Goal: Information Seeking & Learning: Learn about a topic

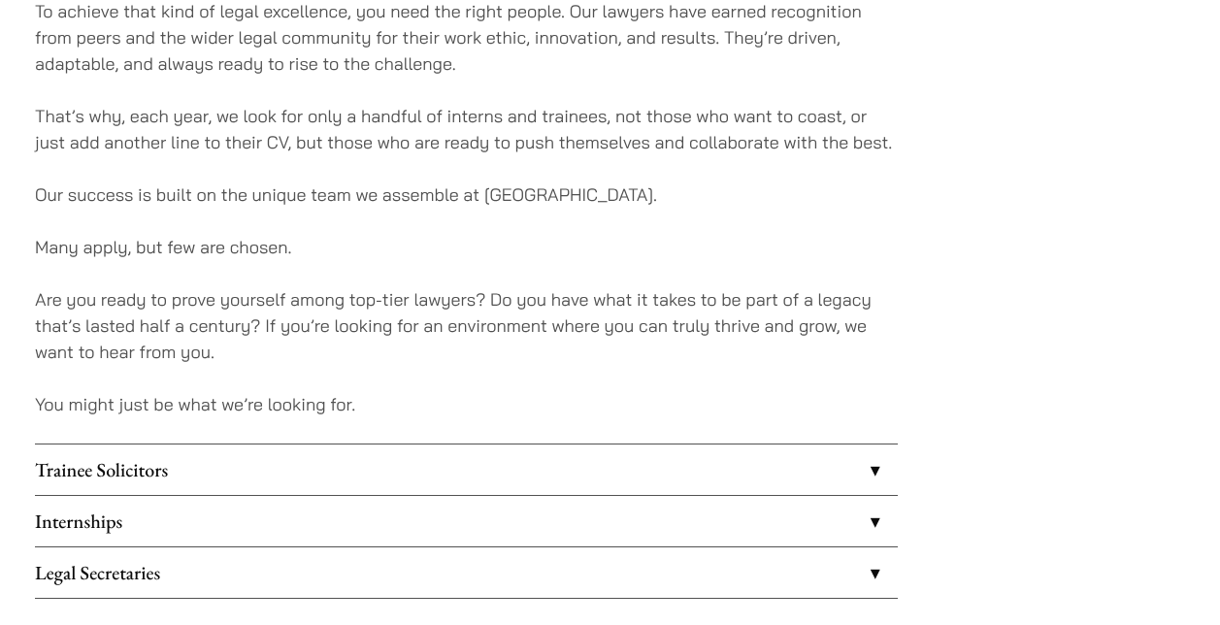
scroll to position [1511, 0]
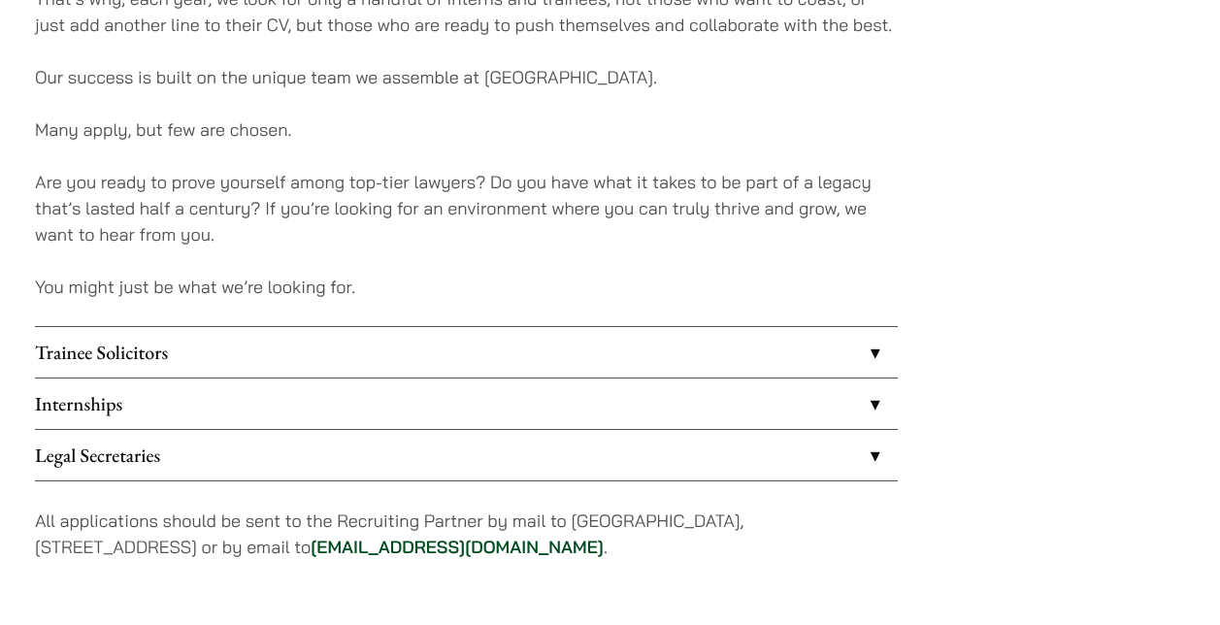
click at [484, 389] on link "Internships" at bounding box center [466, 404] width 863 height 50
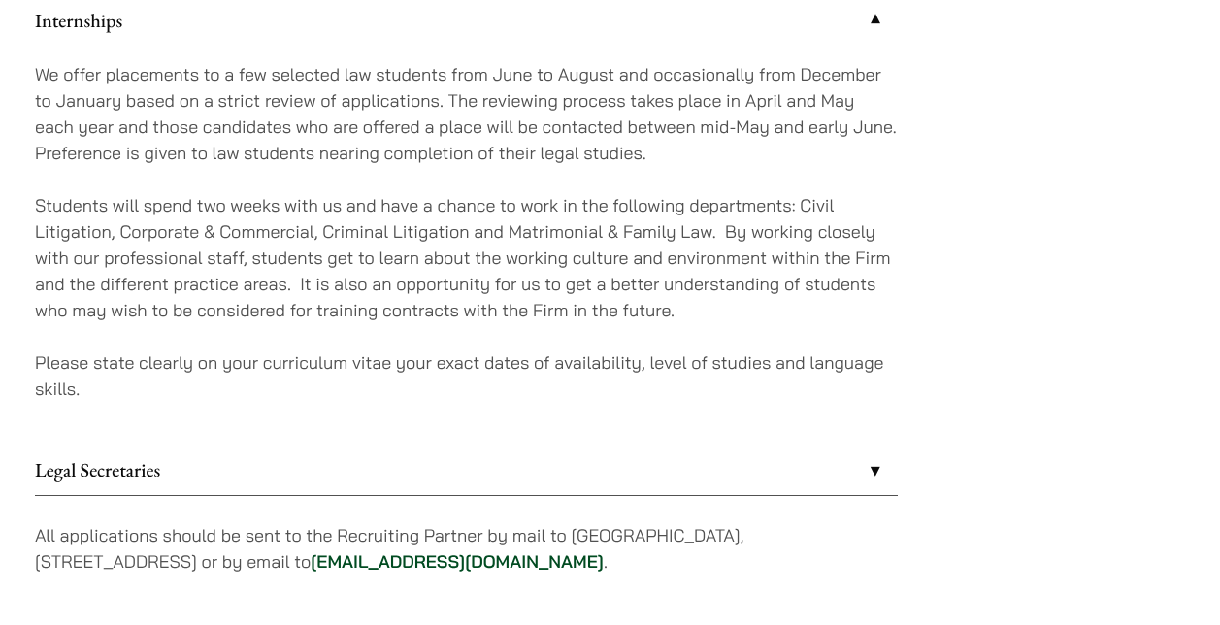
scroll to position [1896, 0]
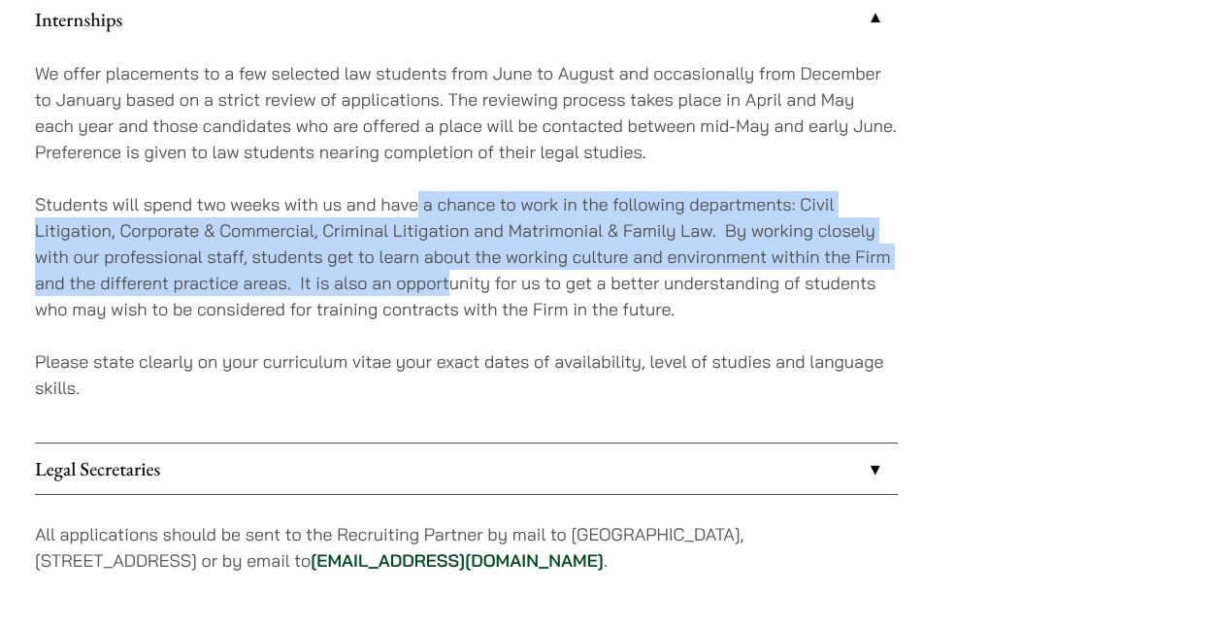
drag, startPoint x: 418, startPoint y: 204, endPoint x: 454, endPoint y: 282, distance: 85.6
click at [454, 282] on p "Students will spend two weeks with us and have a chance to work in the followin…" at bounding box center [466, 256] width 863 height 131
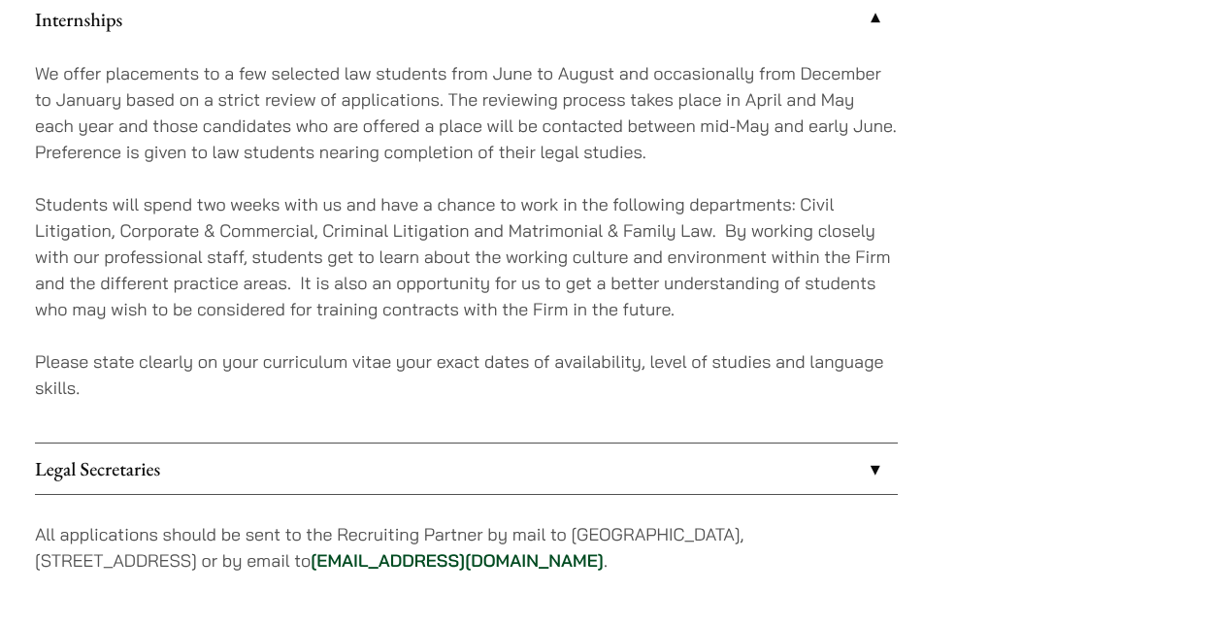
drag, startPoint x: 454, startPoint y: 282, endPoint x: 488, endPoint y: 338, distance: 65.8
click at [488, 338] on div "We offer placements to a few selected law students from June to August and occa…" at bounding box center [466, 244] width 863 height 398
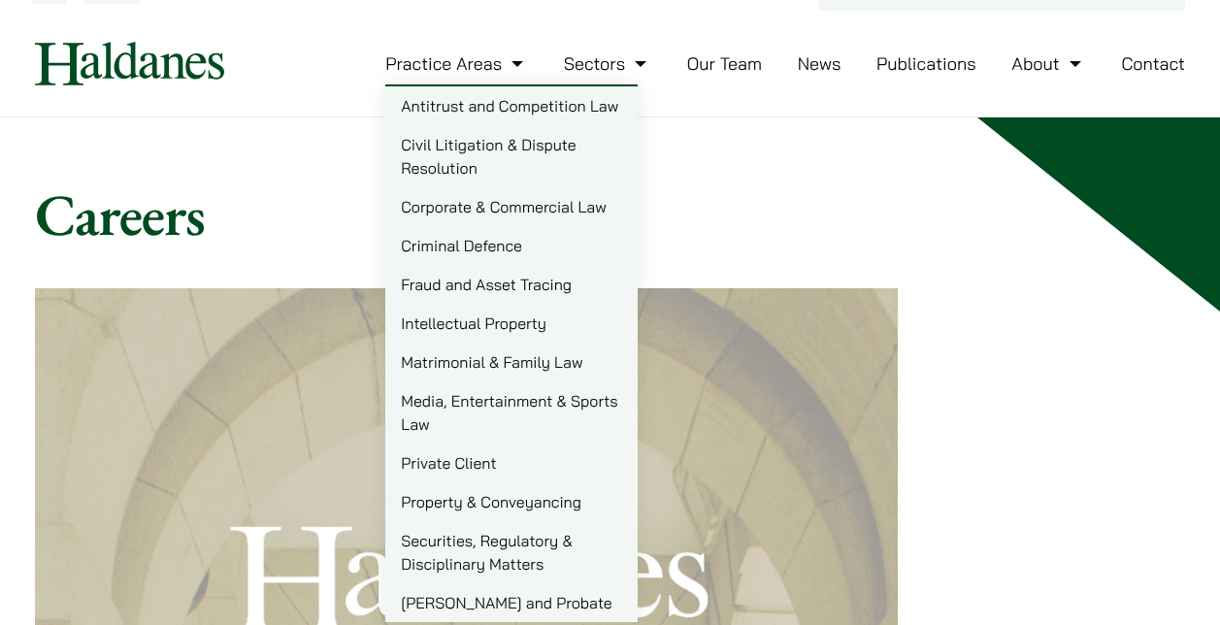
scroll to position [0, 0]
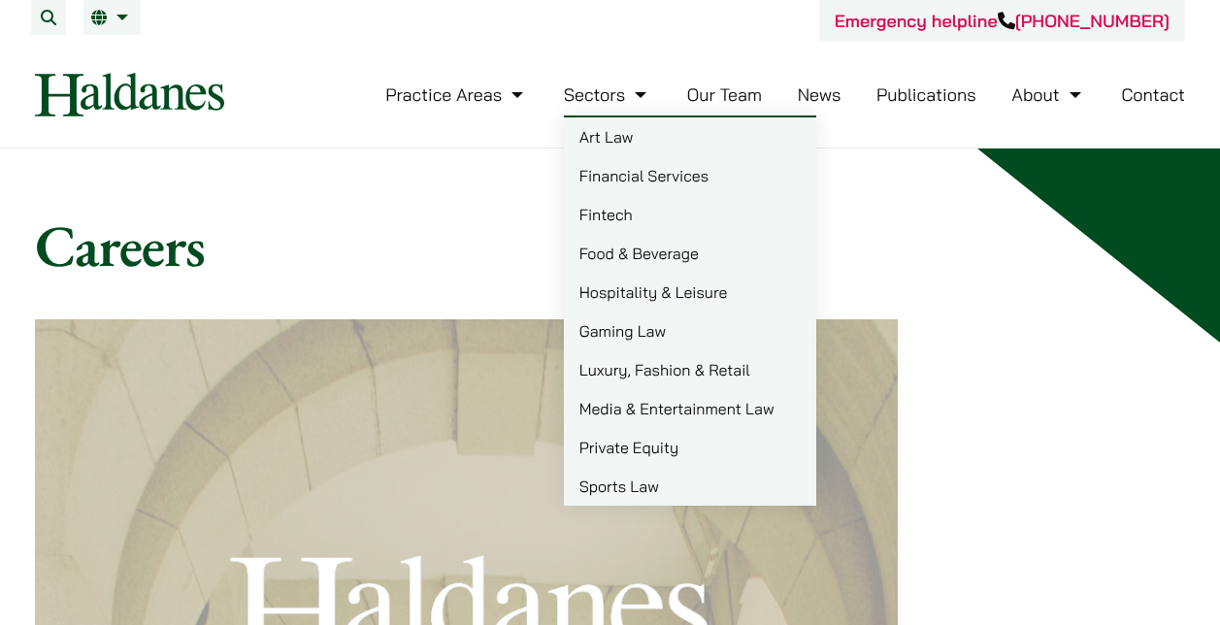
click at [649, 491] on link "Sports Law" at bounding box center [690, 486] width 252 height 39
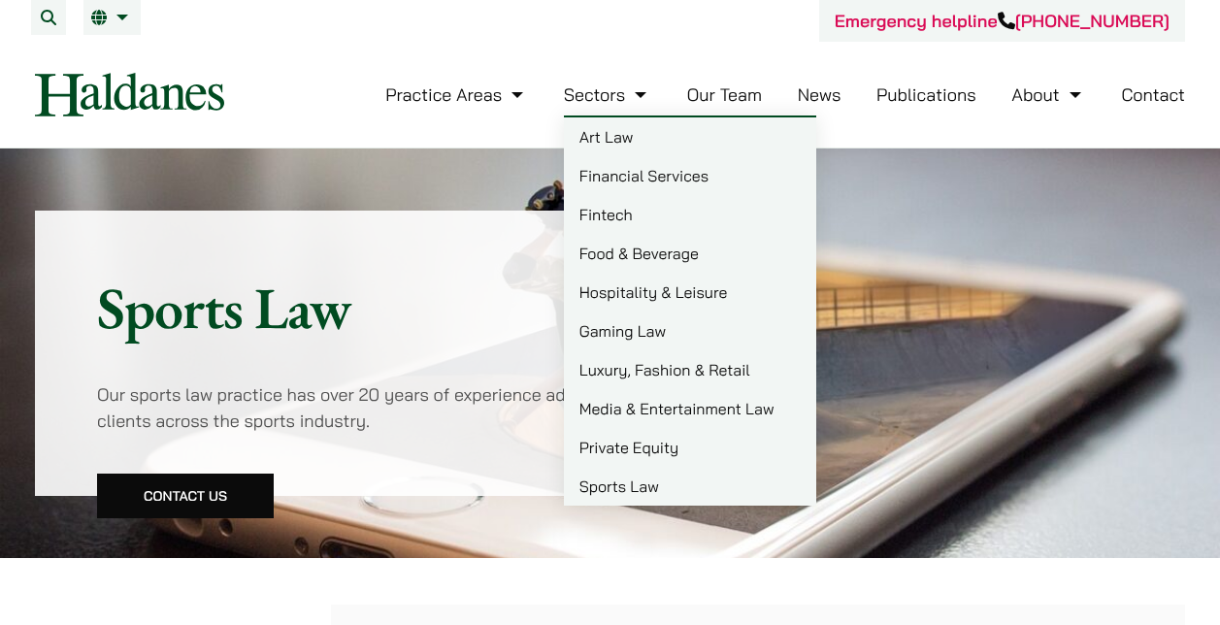
click at [617, 101] on link "Sectors" at bounding box center [607, 94] width 87 height 22
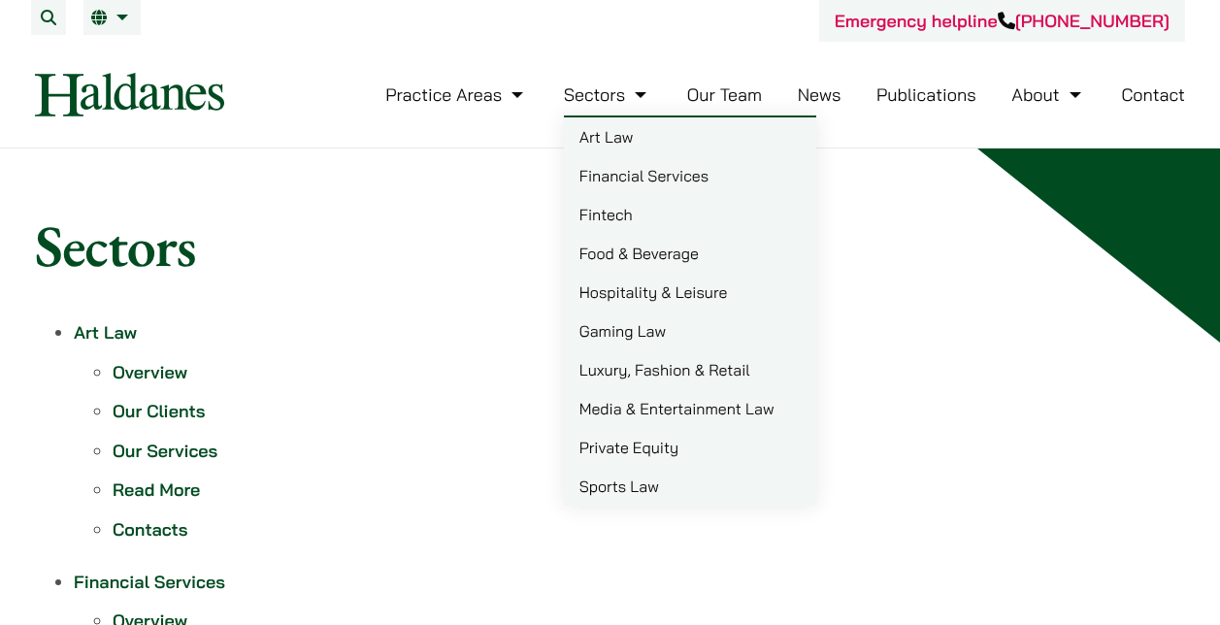
click at [597, 93] on link "Sectors" at bounding box center [607, 94] width 87 height 22
click at [628, 335] on link "Gaming Law" at bounding box center [690, 331] width 252 height 39
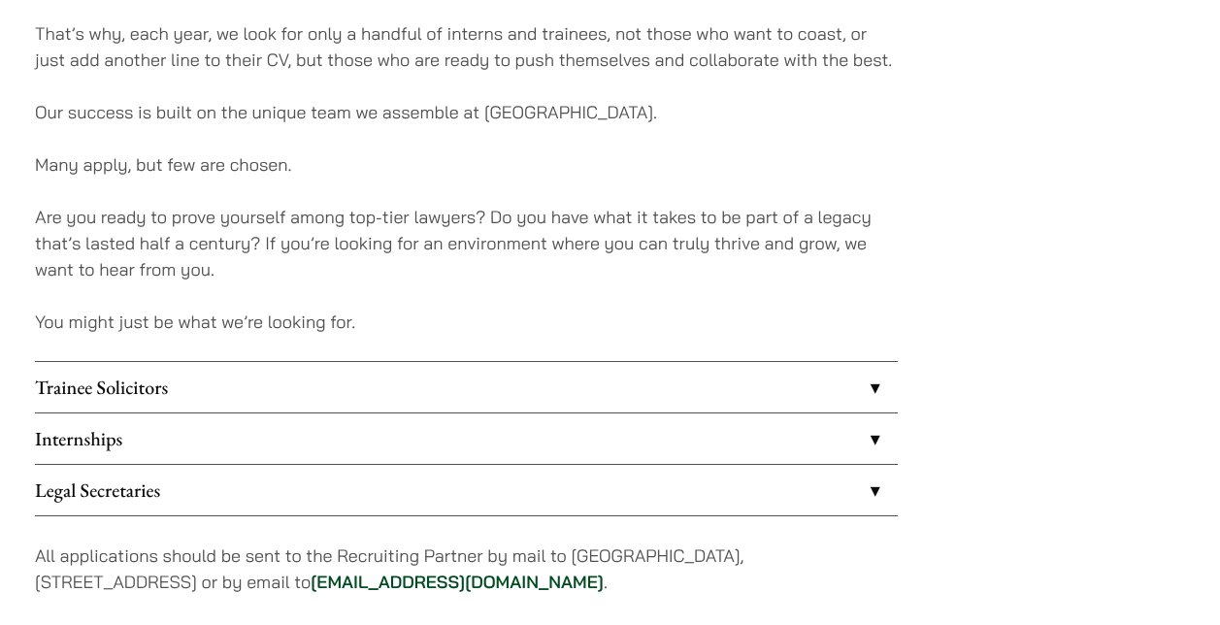
scroll to position [1466, 0]
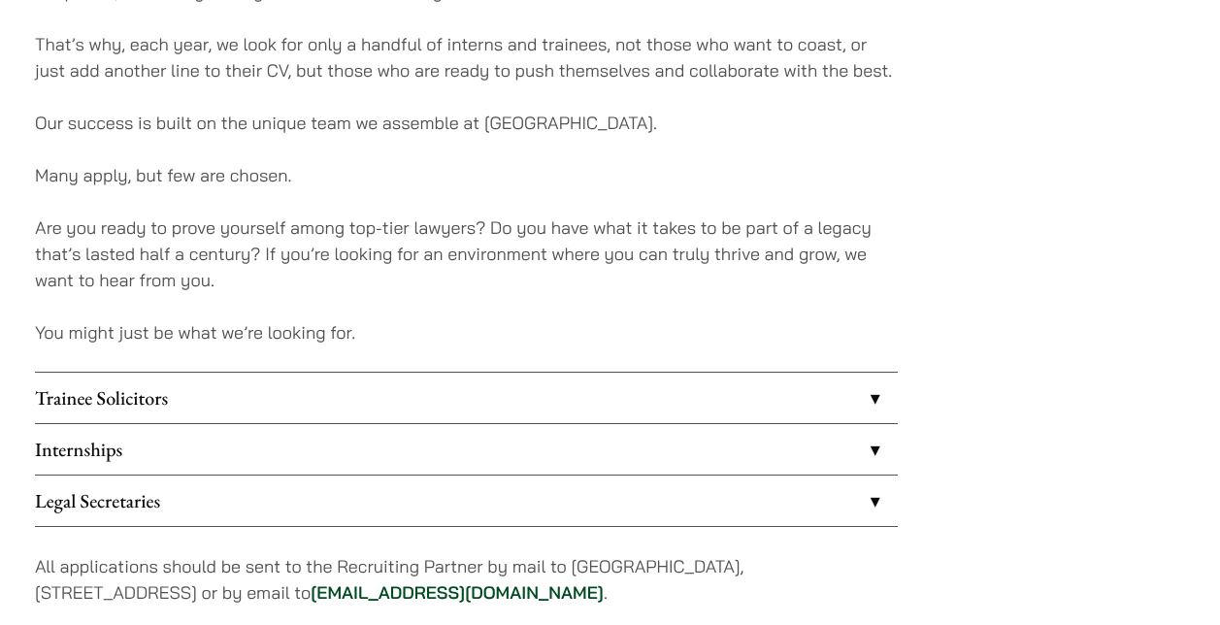
click at [467, 446] on link "Internships" at bounding box center [466, 449] width 863 height 50
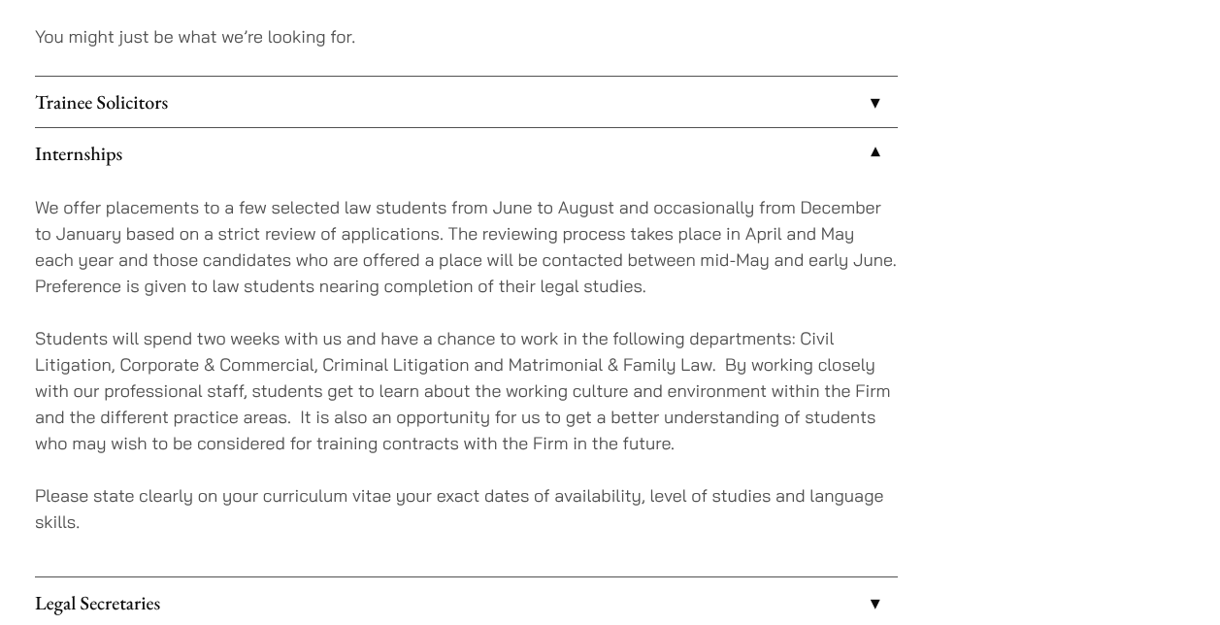
scroll to position [1764, 0]
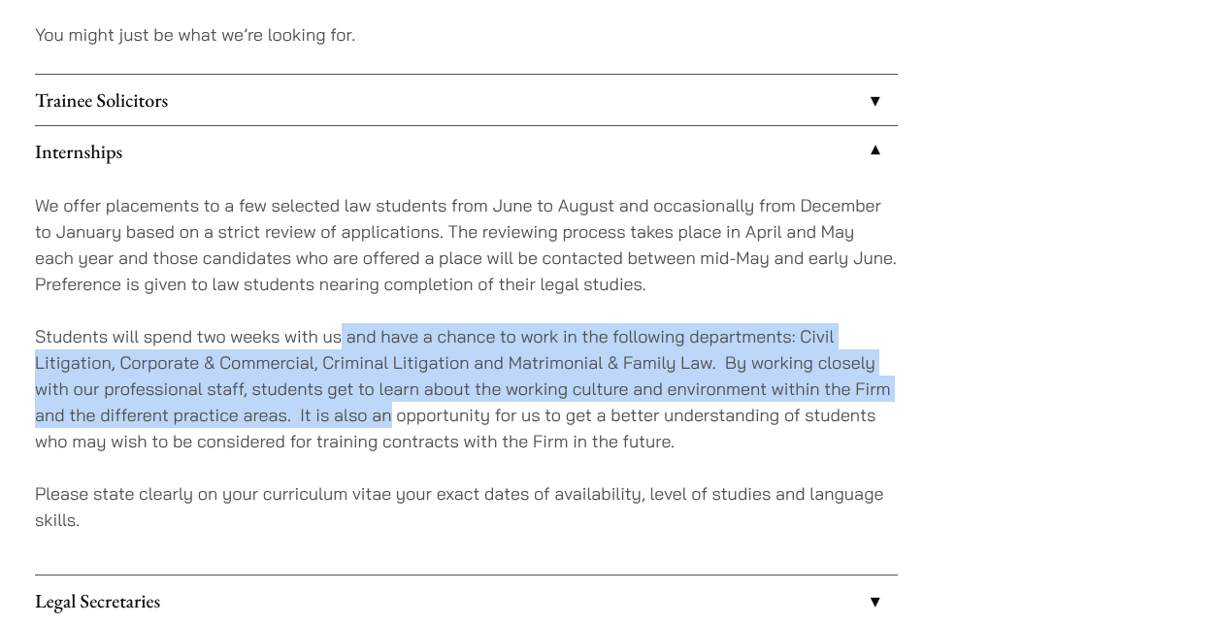
drag, startPoint x: 339, startPoint y: 330, endPoint x: 393, endPoint y: 409, distance: 95.6
click at [393, 409] on p "Students will spend two weeks with us and have a chance to work in the followin…" at bounding box center [466, 388] width 863 height 131
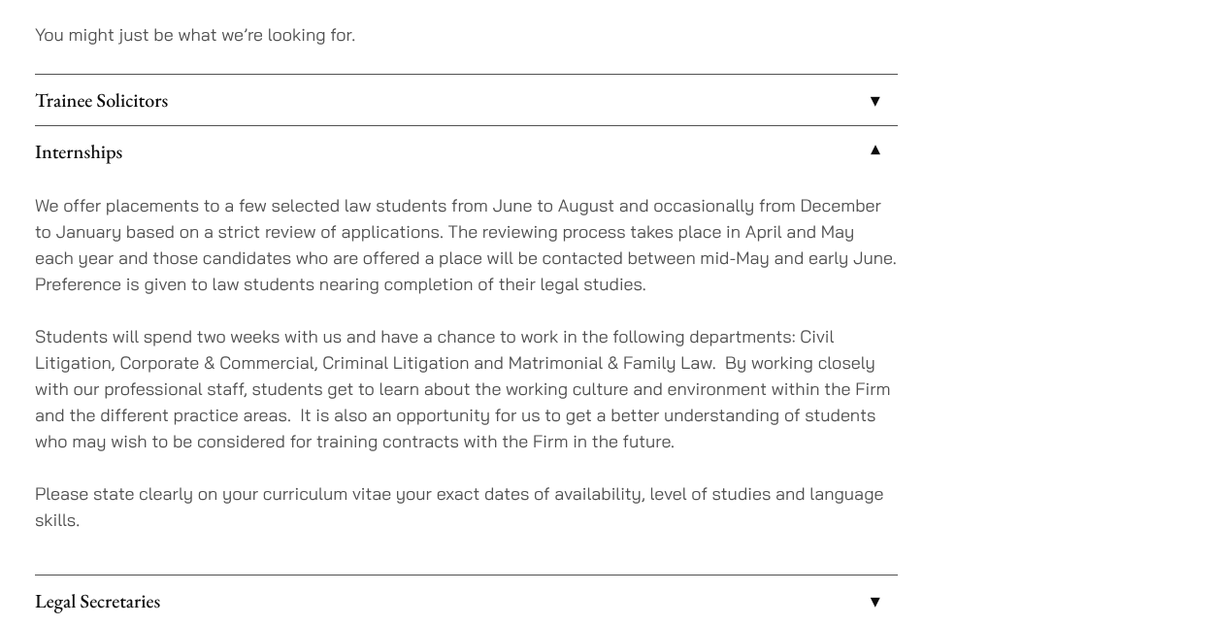
drag, startPoint x: 393, startPoint y: 409, endPoint x: 422, endPoint y: 460, distance: 59.1
click at [422, 460] on div "We offer placements to a few selected law students from June to August and occa…" at bounding box center [466, 376] width 863 height 398
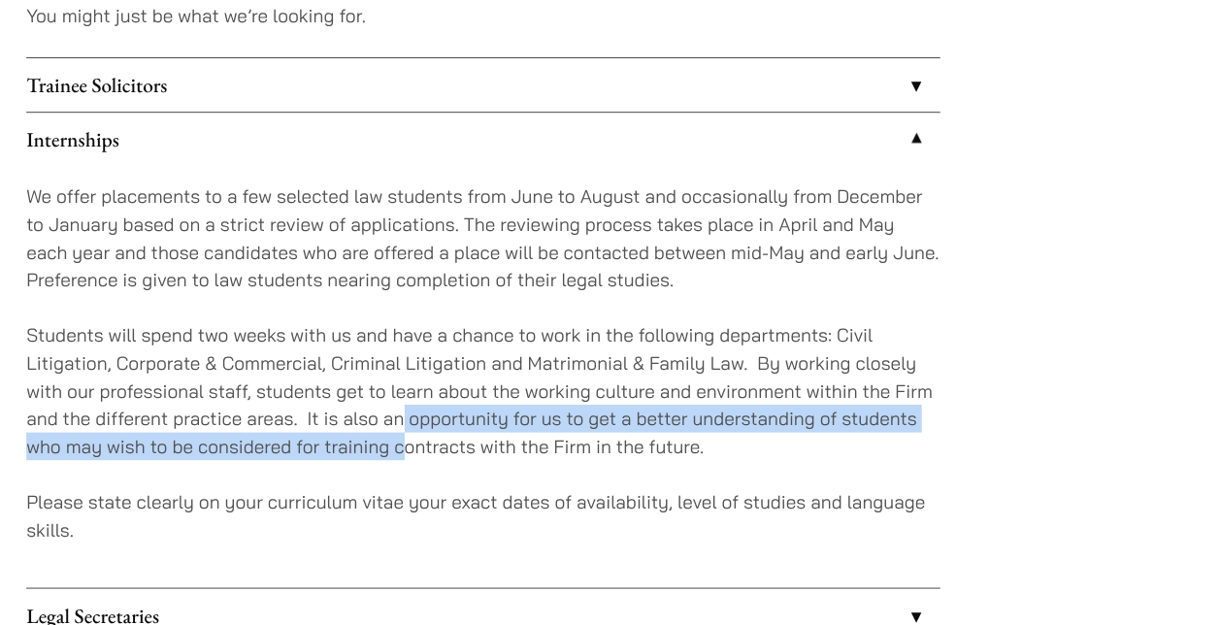
drag, startPoint x: 396, startPoint y: 446, endPoint x: 389, endPoint y: 410, distance: 36.6
click at [389, 410] on p "Students will spend two weeks with us and have a chance to work in the followin…" at bounding box center [466, 388] width 863 height 131
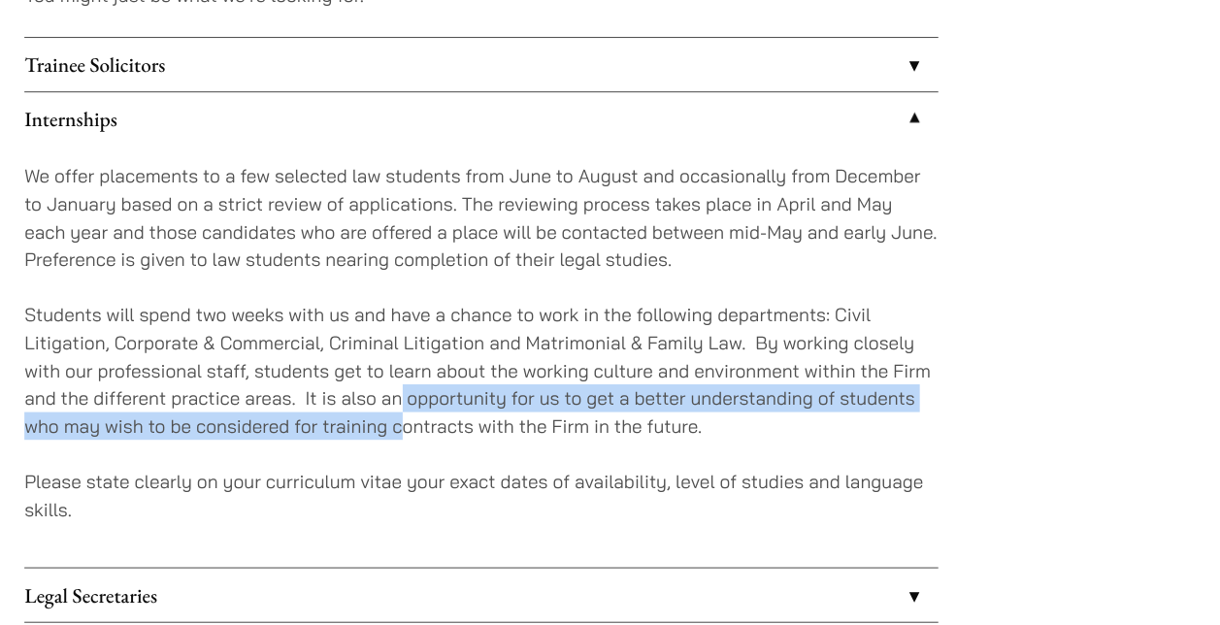
scroll to position [1778, 0]
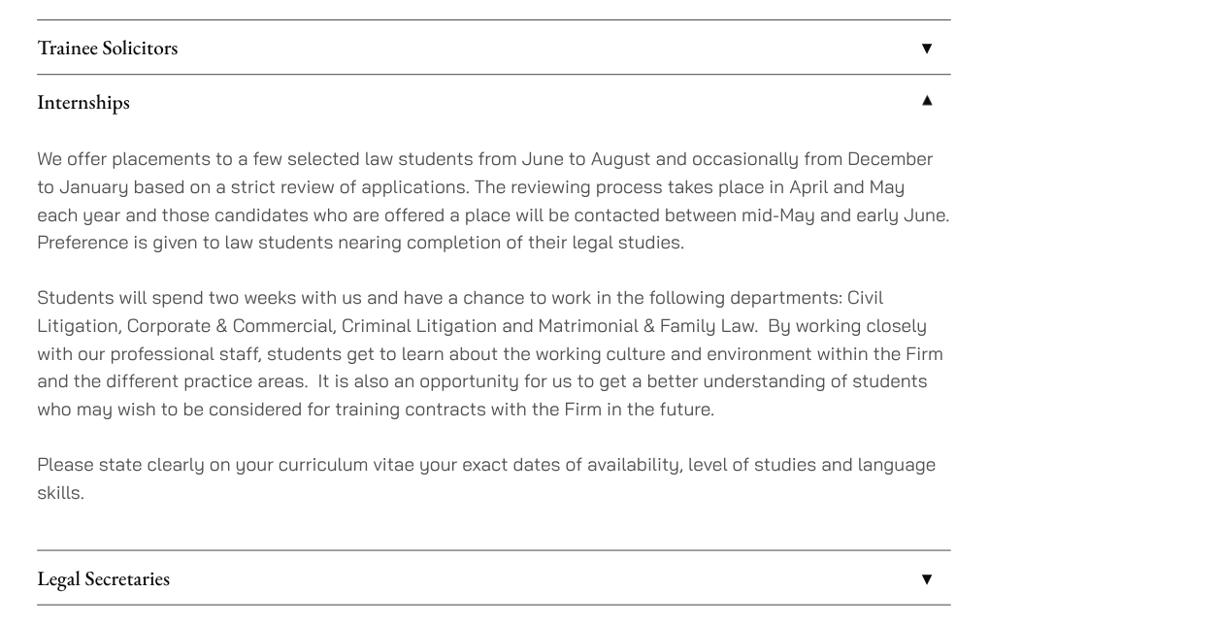
drag, startPoint x: 389, startPoint y: 410, endPoint x: 423, endPoint y: 469, distance: 68.3
click at [423, 469] on p "Please state clearly on your curriculum vitae your exact dates of availability,…" at bounding box center [466, 486] width 863 height 52
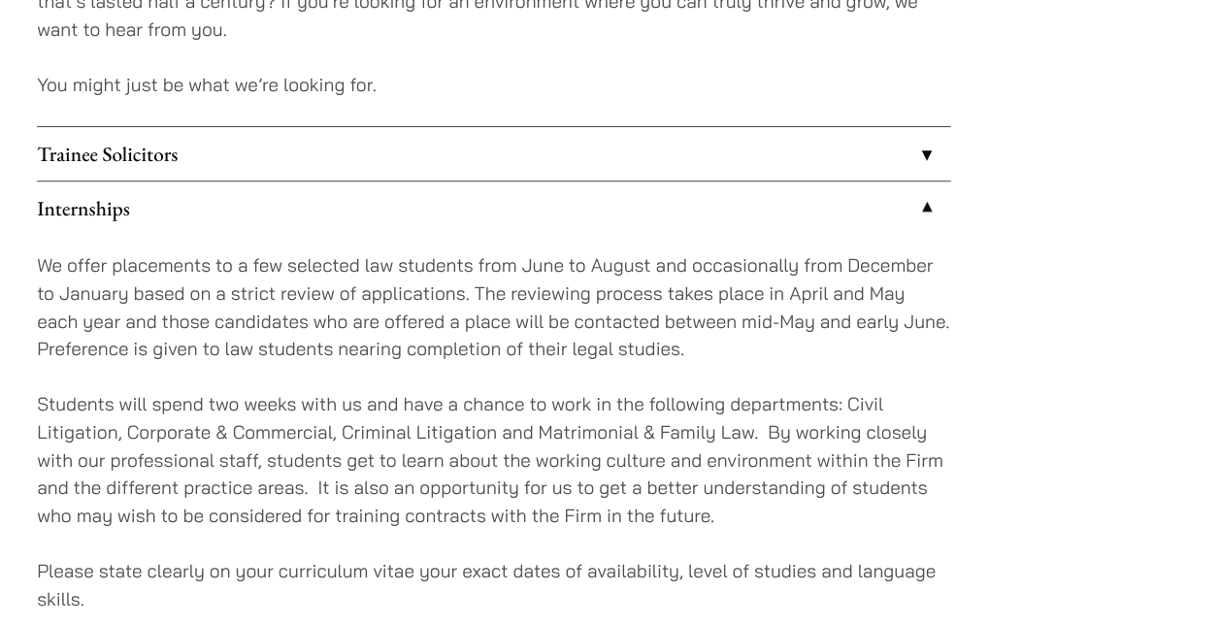
click at [589, 126] on link "Trainee Solicitors" at bounding box center [466, 145] width 863 height 50
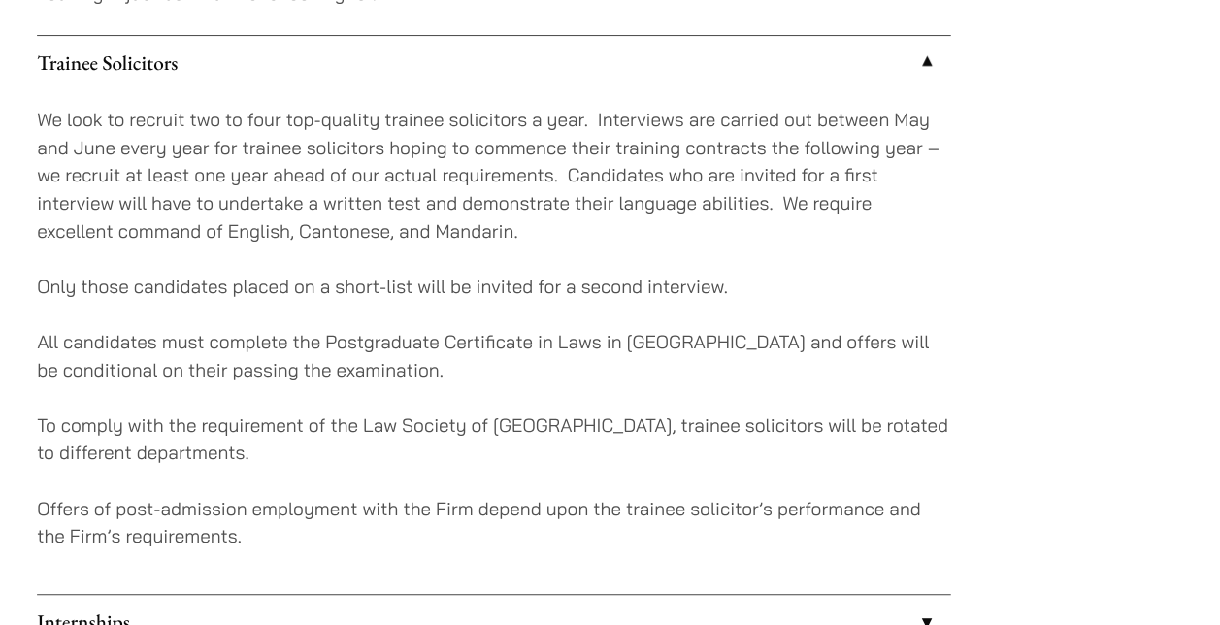
scroll to position [1802, 0]
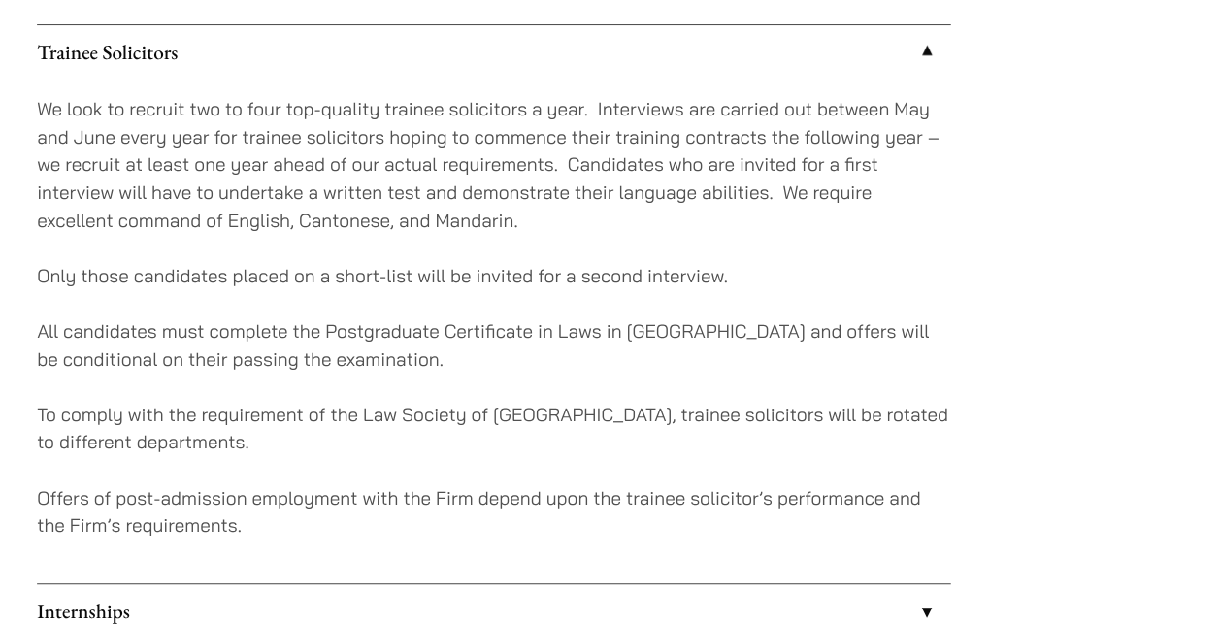
click at [574, 89] on div "We look to recruit two to four top-quality trainee solicitors a year. Interview…" at bounding box center [466, 325] width 863 height 477
click at [571, 68] on link "Trainee Solicitors" at bounding box center [466, 62] width 863 height 50
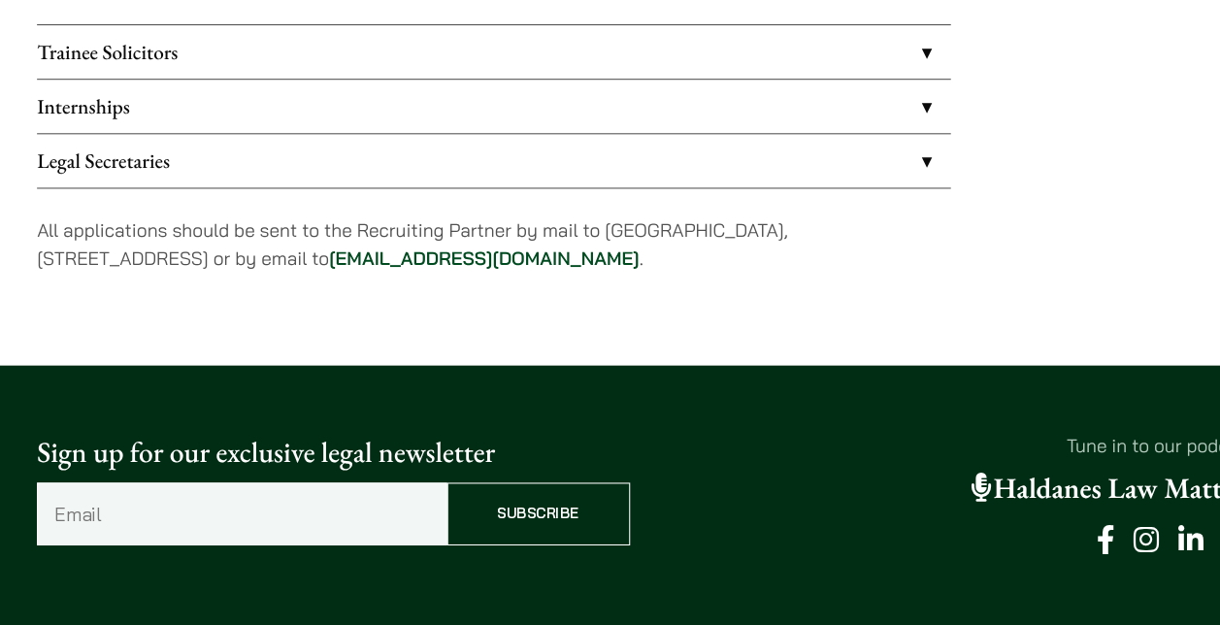
scroll to position [1828, 0]
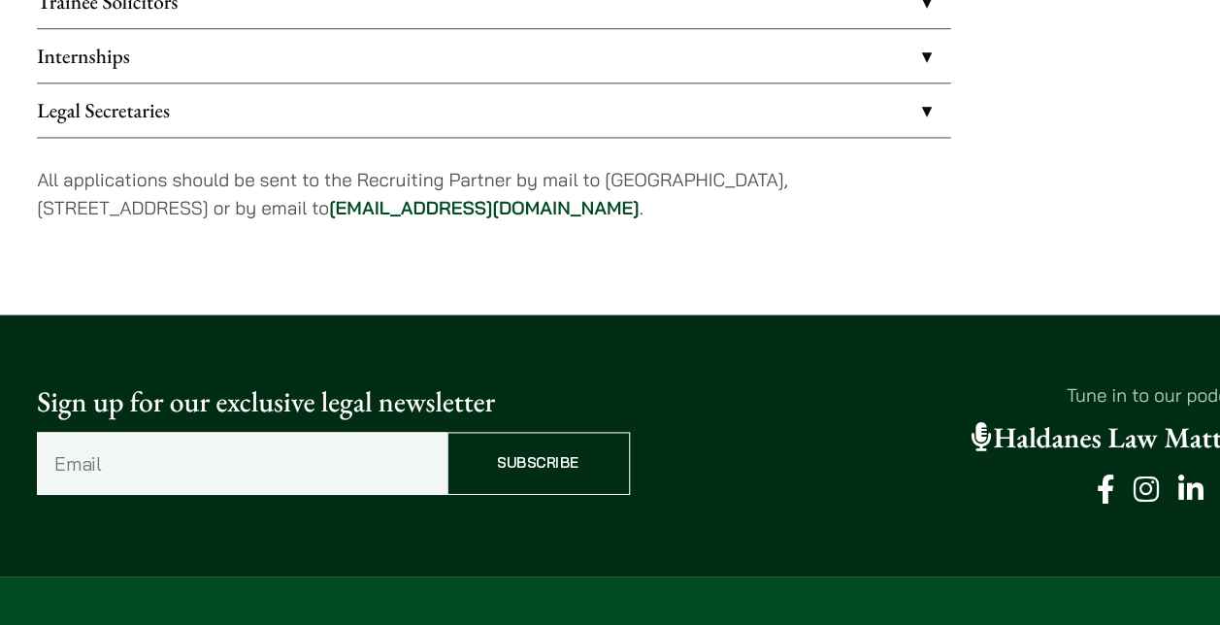
click at [541, 100] on link "Internships" at bounding box center [466, 87] width 863 height 50
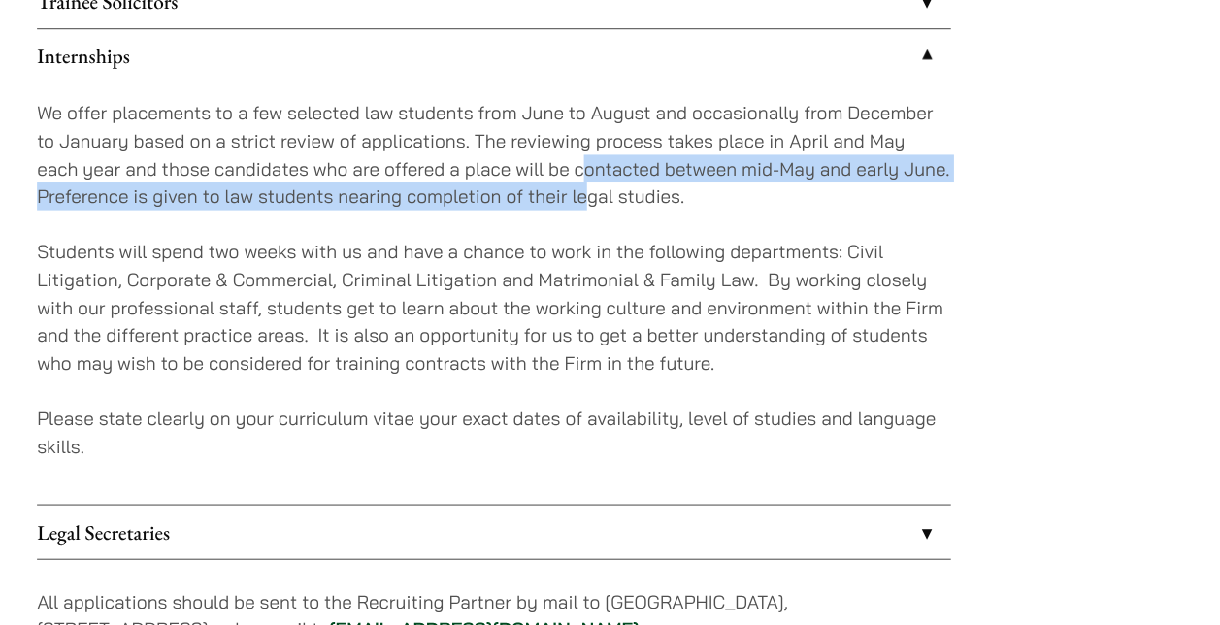
drag, startPoint x: 548, startPoint y: 198, endPoint x: 557, endPoint y: 231, distance: 34.1
click at [557, 231] on p "We offer placements to a few selected law students from June to August and occa…" at bounding box center [466, 180] width 863 height 105
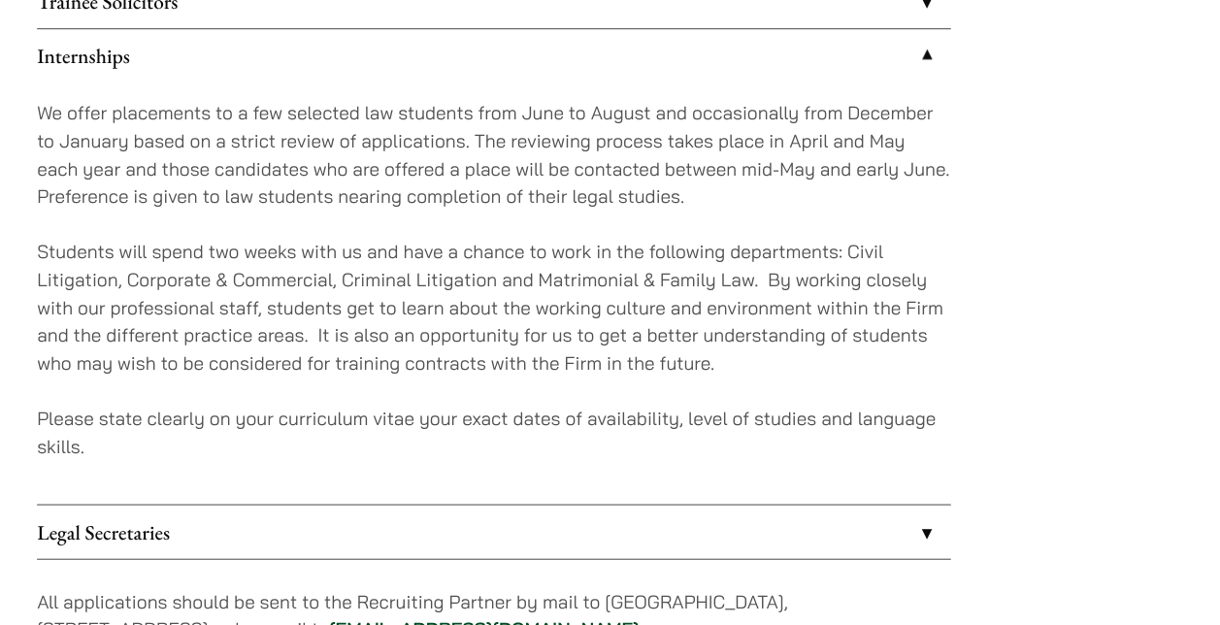
drag, startPoint x: 557, startPoint y: 231, endPoint x: 580, endPoint y: 282, distance: 56.1
click at [580, 282] on p "Students will spend two weeks with us and have a chance to work in the followin…" at bounding box center [466, 324] width 863 height 131
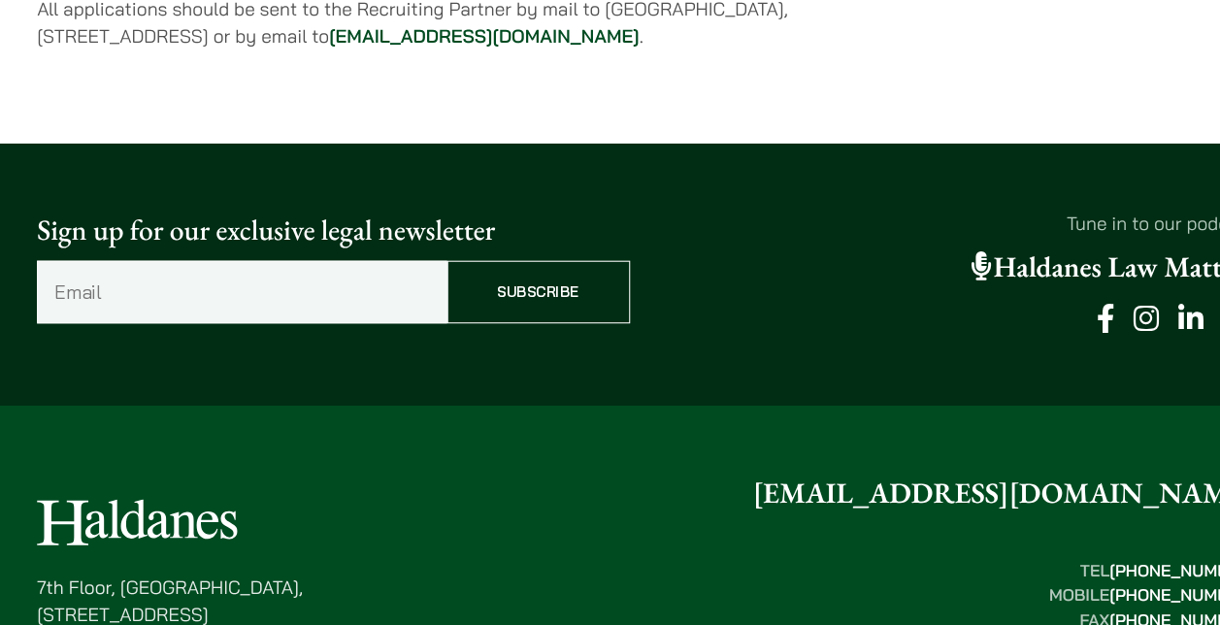
scroll to position [2609, 0]
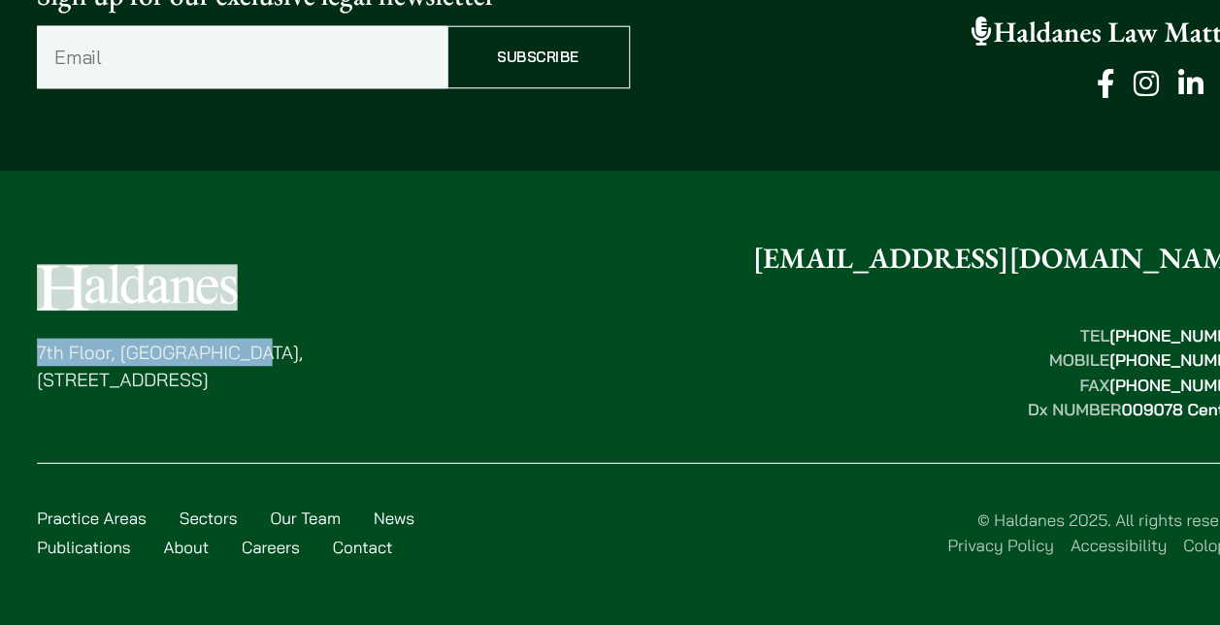
drag, startPoint x: 32, startPoint y: 306, endPoint x: 241, endPoint y: 338, distance: 211.1
click at [241, 338] on div "7th Floor, Ruttonjee House, 11 Duddell Street, Central, Hong Kong enquiries@hal…" at bounding box center [610, 418] width 1220 height 321
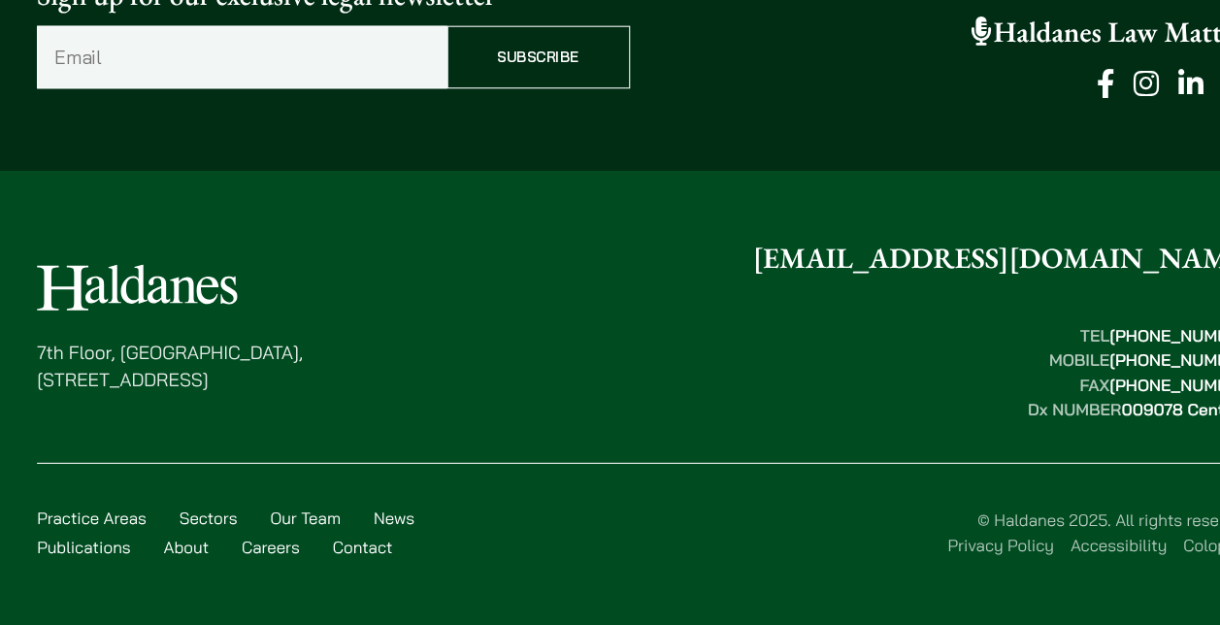
click at [447, 399] on div "7th Floor, Ruttonjee House, 11 Duddell Street, Central, Hong Kong enquiries@hal…" at bounding box center [610, 345] width 1150 height 175
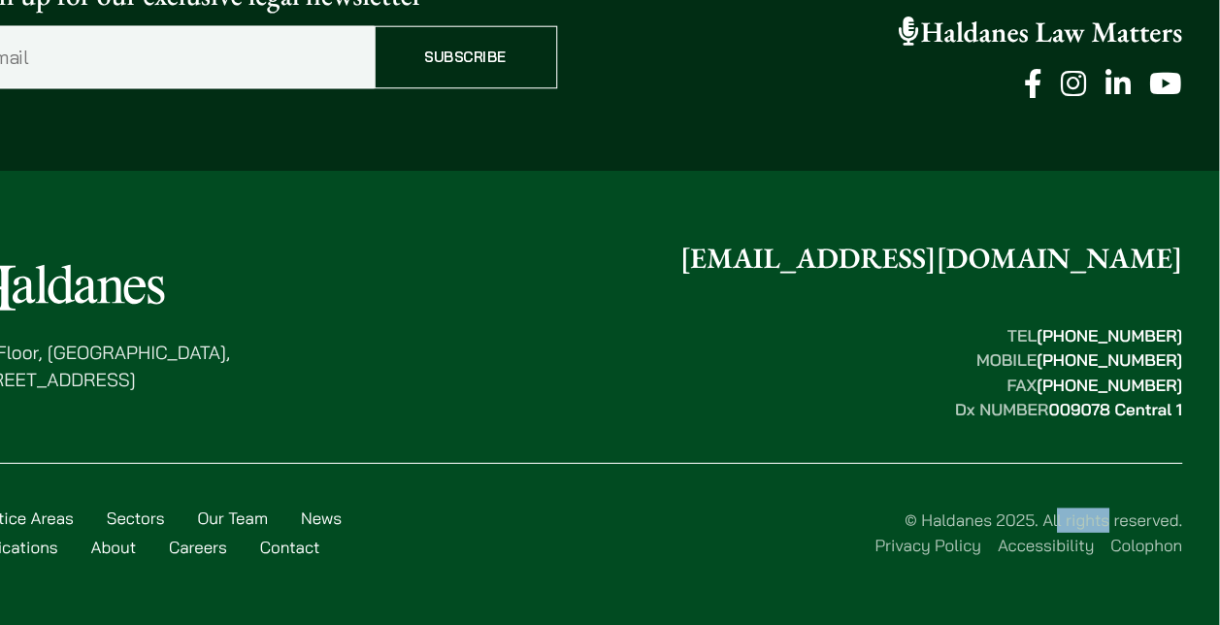
drag, startPoint x: 938, startPoint y: 525, endPoint x: 1006, endPoint y: 535, distance: 68.6
click at [1006, 535] on div "© Haldanes 2025. All rights reserved. Privacy Policy Accessibility Colophon" at bounding box center [801, 537] width 767 height 47
copy div "Haldanes"
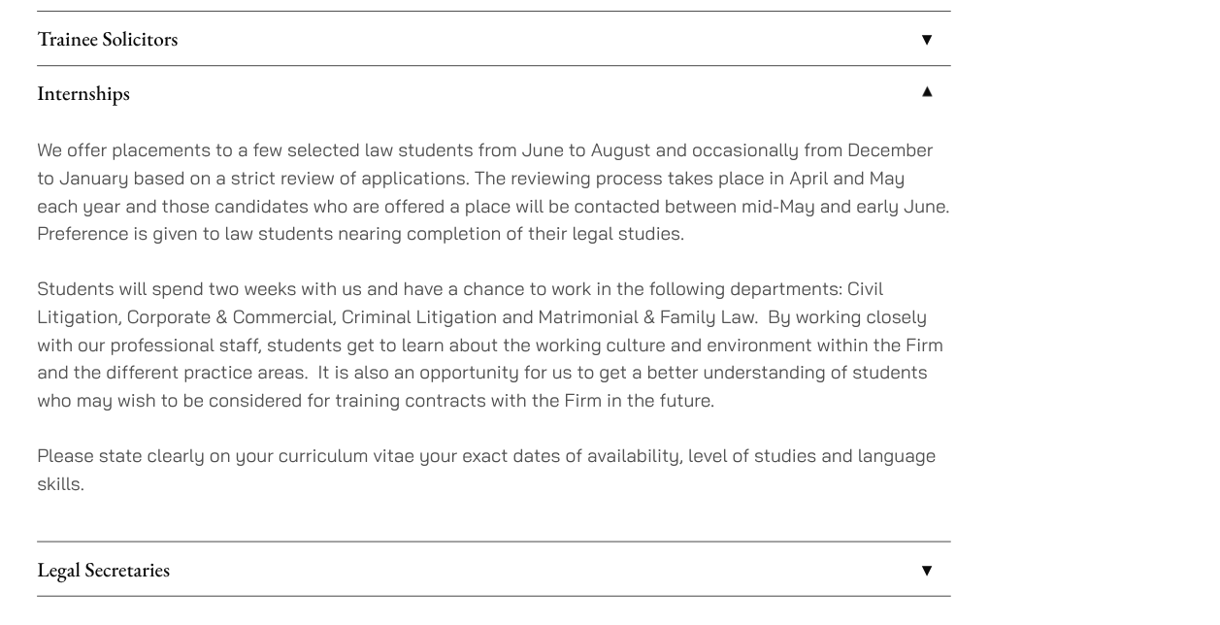
scroll to position [1827, 0]
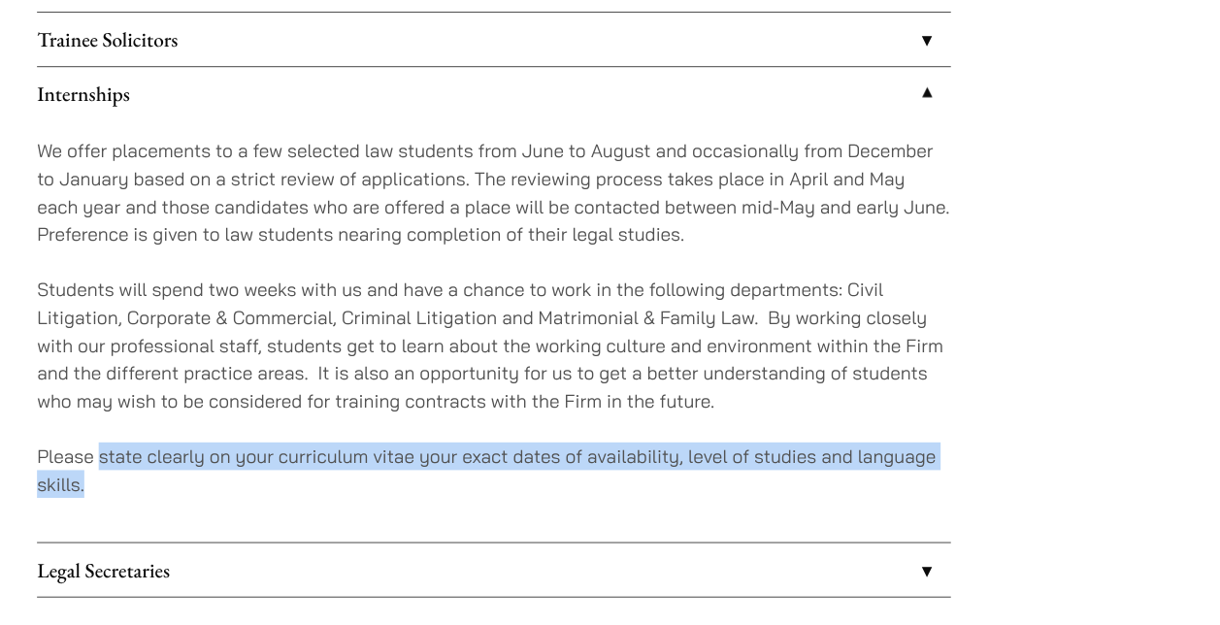
drag, startPoint x: 95, startPoint y: 428, endPoint x: 324, endPoint y: 459, distance: 231.2
click at [324, 459] on p "Please state clearly on your curriculum vitae your exact dates of availability,…" at bounding box center [466, 443] width 863 height 52
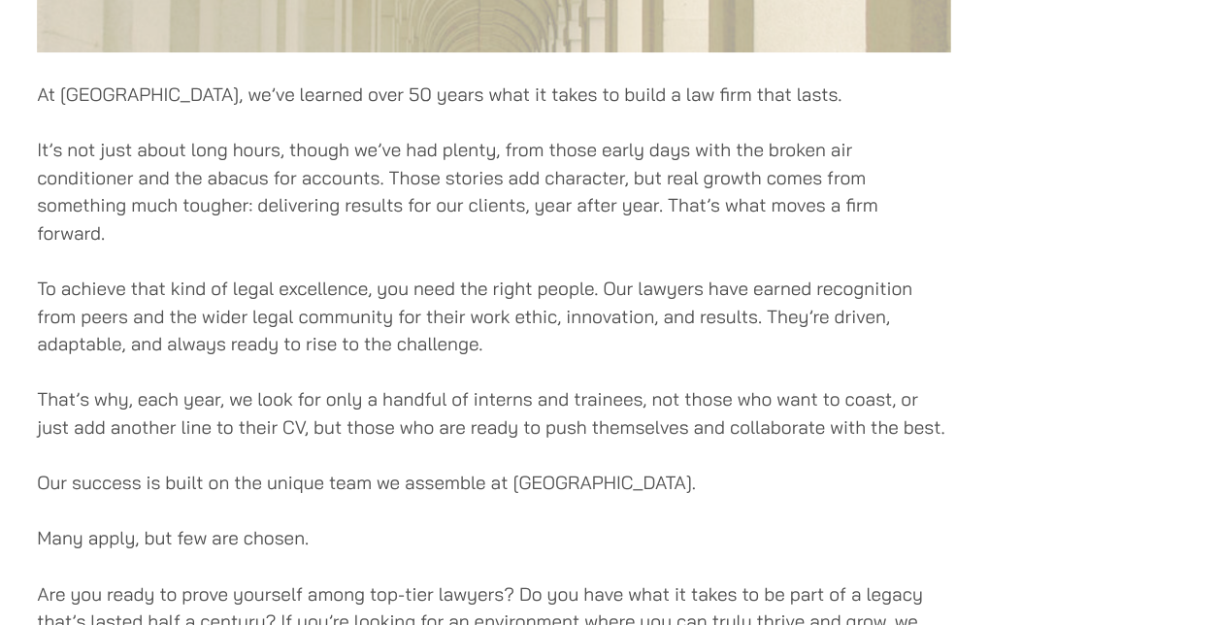
scroll to position [1099, 0]
drag, startPoint x: 483, startPoint y: 350, endPoint x: 483, endPoint y: 385, distance: 34.9
click at [483, 385] on div "At Haldanes, we’ve learned over 50 years what it takes to build a law firm that…" at bounding box center [466, 309] width 863 height 2176
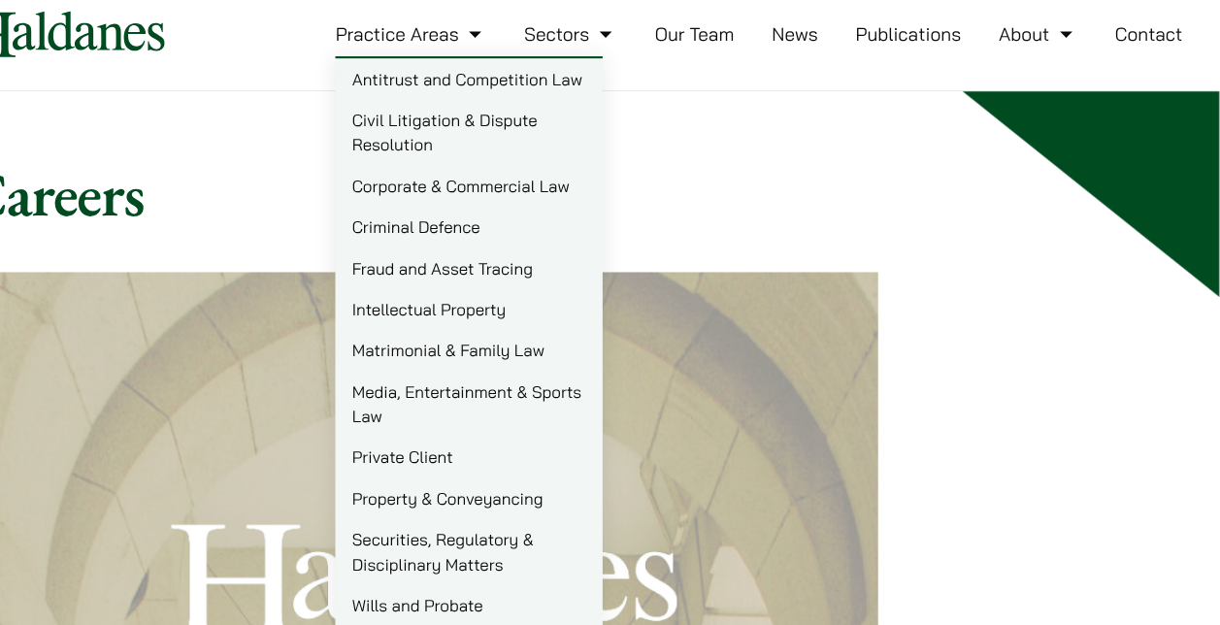
scroll to position [56, 0]
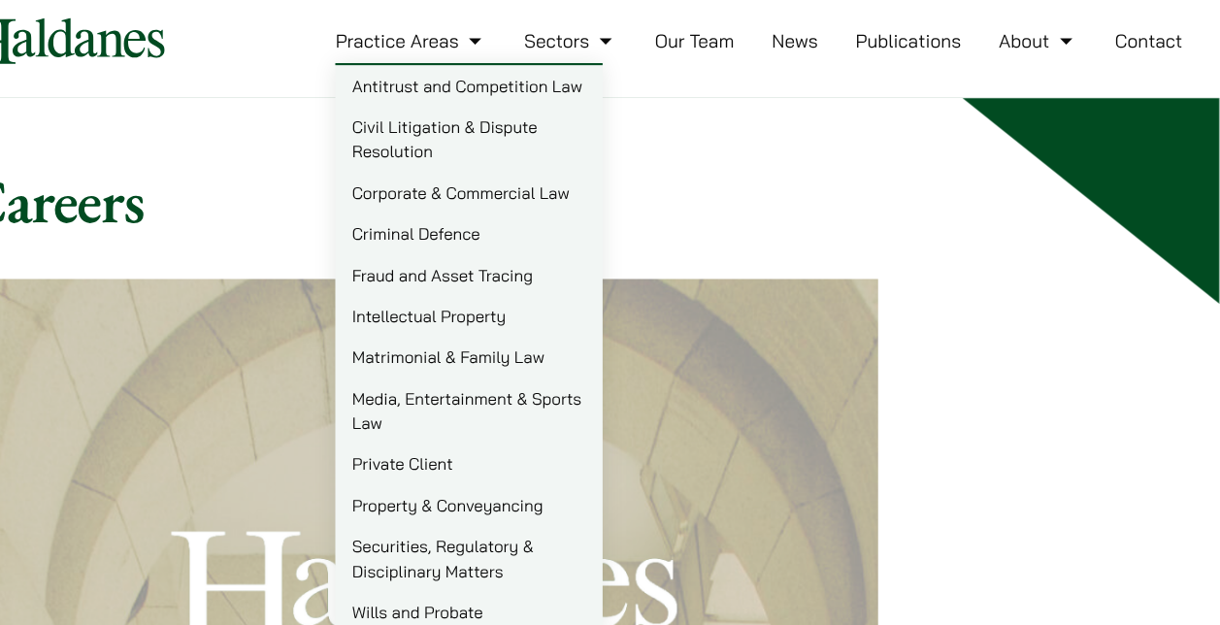
click at [423, 383] on link "Media, Entertainment & Sports Law" at bounding box center [511, 387] width 252 height 62
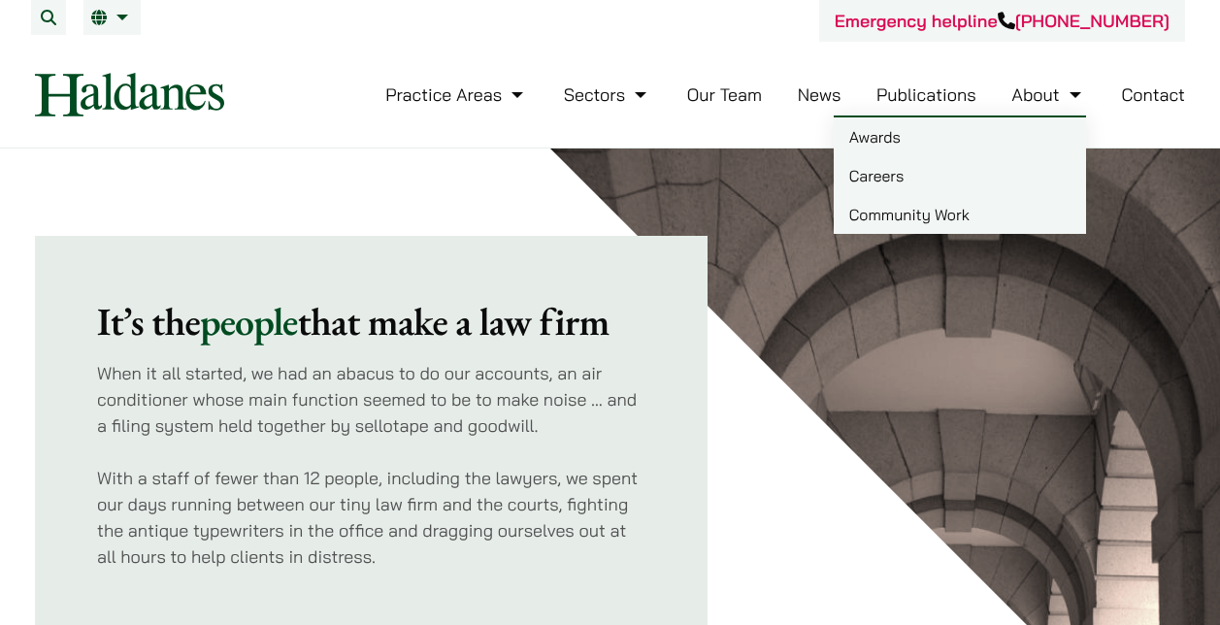
click at [915, 178] on link "Careers" at bounding box center [960, 175] width 252 height 39
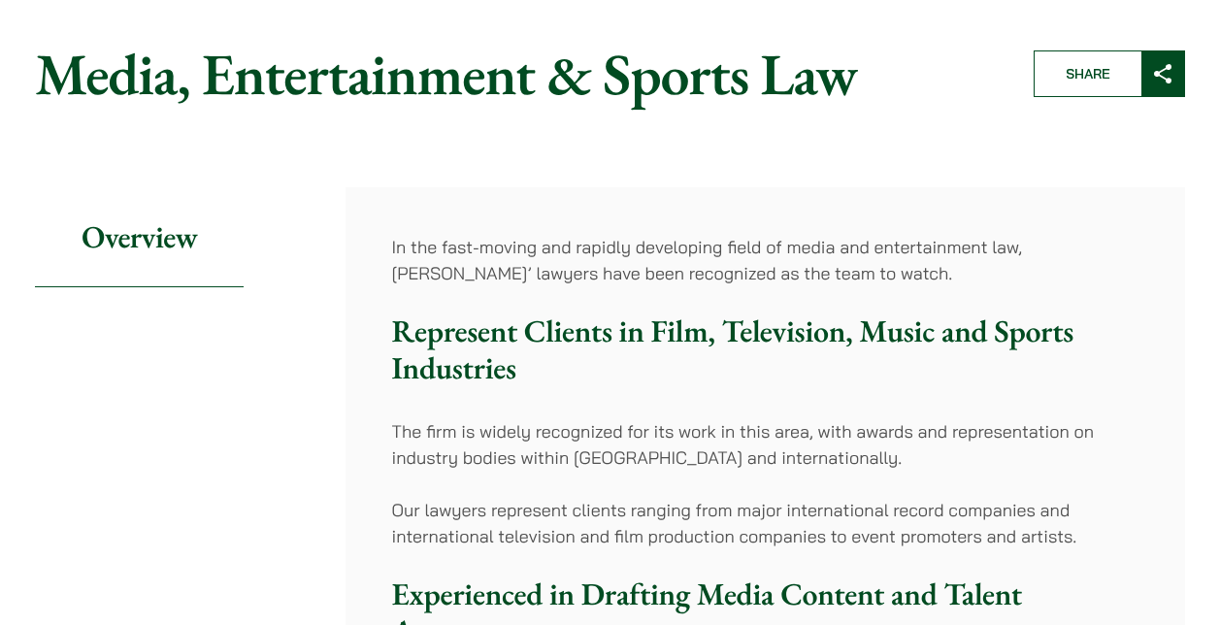
scroll to position [177, 0]
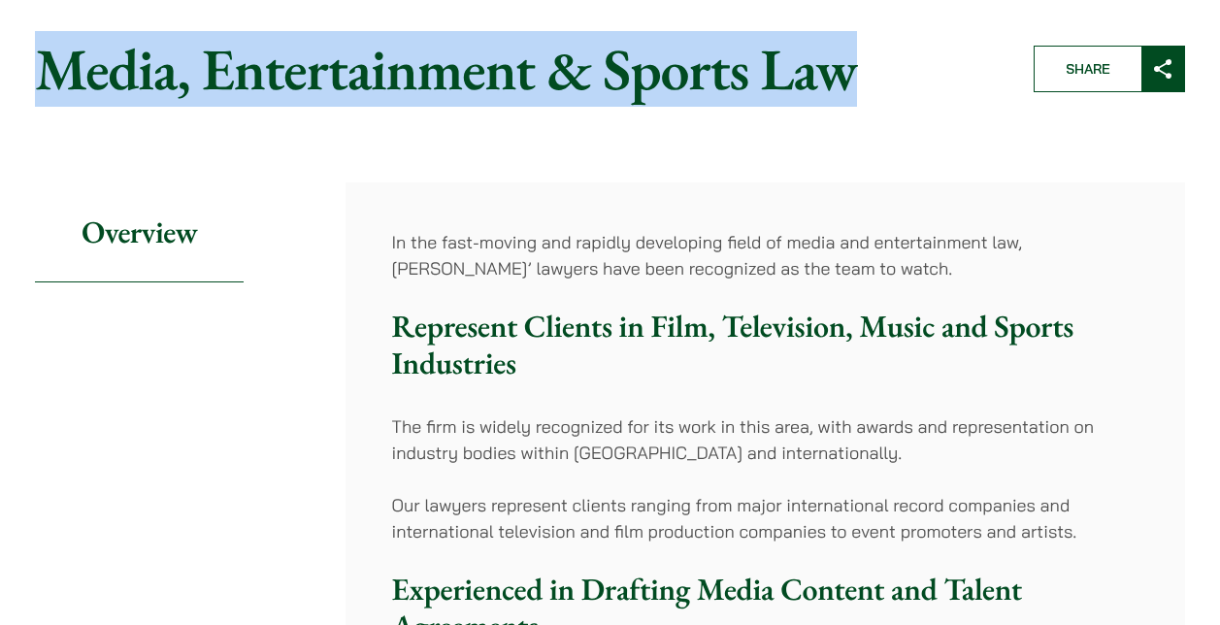
drag, startPoint x: 860, startPoint y: 77, endPoint x: 18, endPoint y: 49, distance: 842.1
click at [18, 49] on header "Home » Practice Areas » Media, Entertainment & Sports Law Media, Entertainment …" at bounding box center [609, 68] width 1183 height 103
copy h1 "Media, Entertainment & Sports Law"
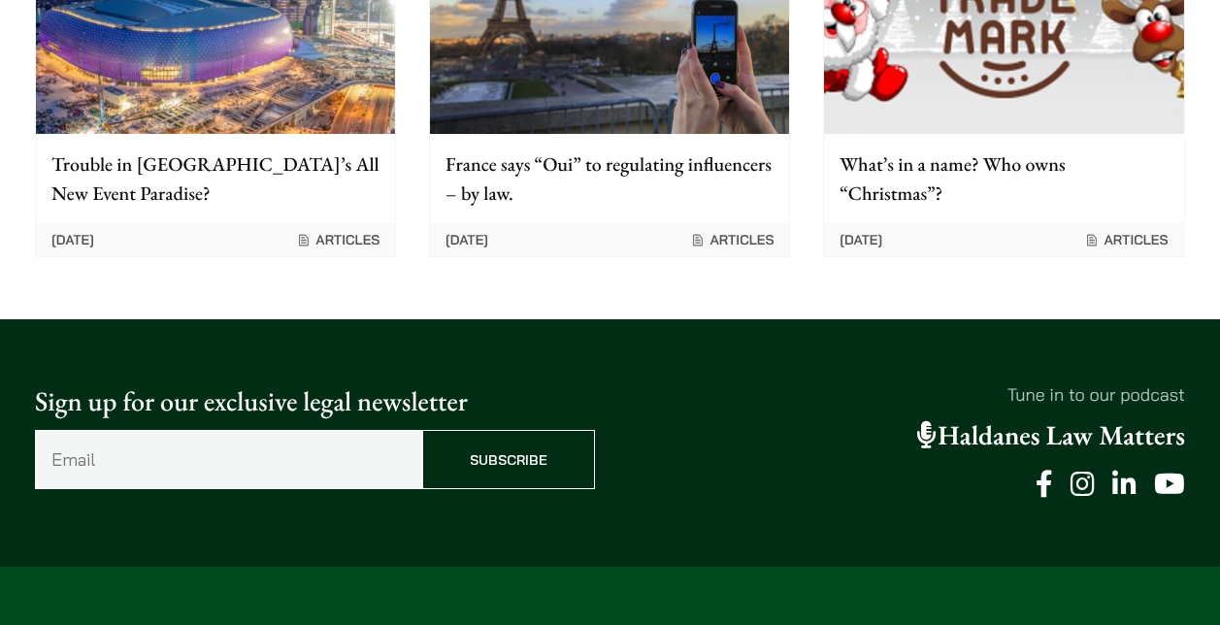
scroll to position [3401, 0]
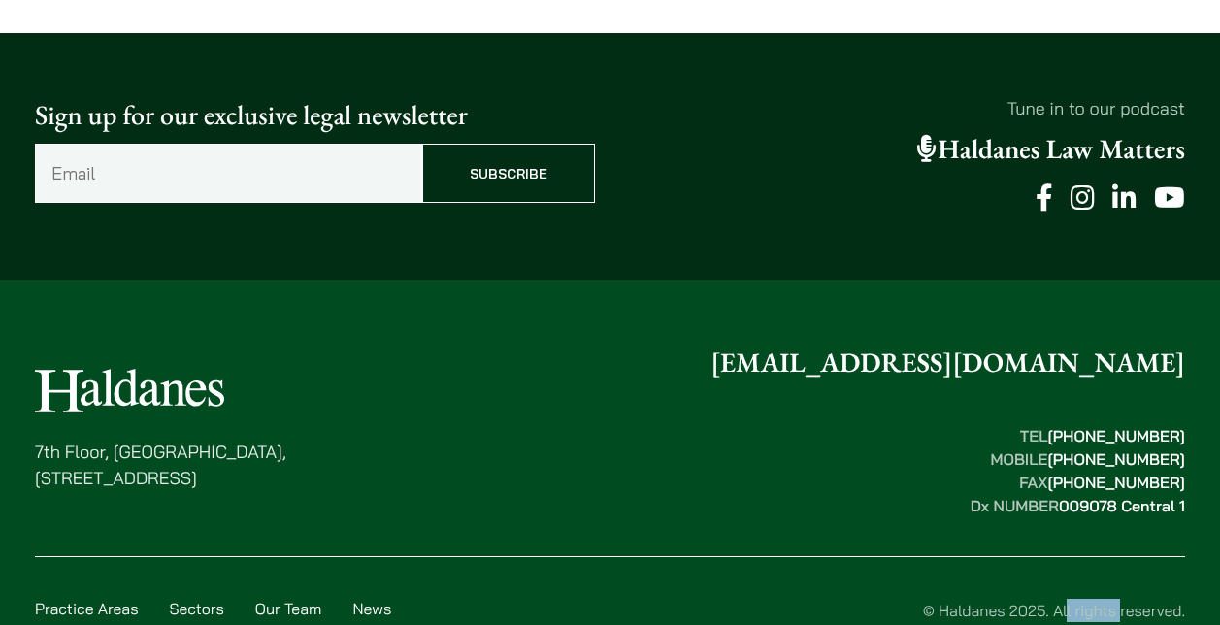
drag, startPoint x: 938, startPoint y: 528, endPoint x: 1010, endPoint y: 523, distance: 72.0
click at [1010, 599] on div "© Haldanes 2025. All rights reserved. Privacy Policy Accessibility Colophon" at bounding box center [801, 622] width 767 height 47
copy div "Haldanes"
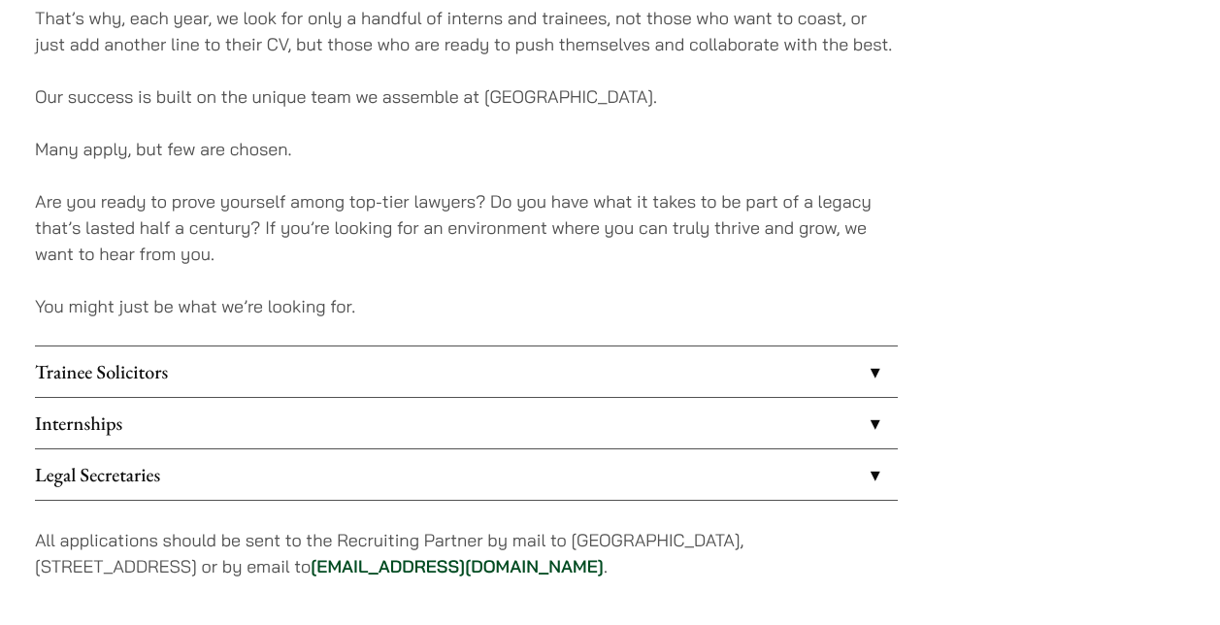
scroll to position [1493, 0]
click at [501, 403] on link "Internships" at bounding box center [466, 422] width 863 height 50
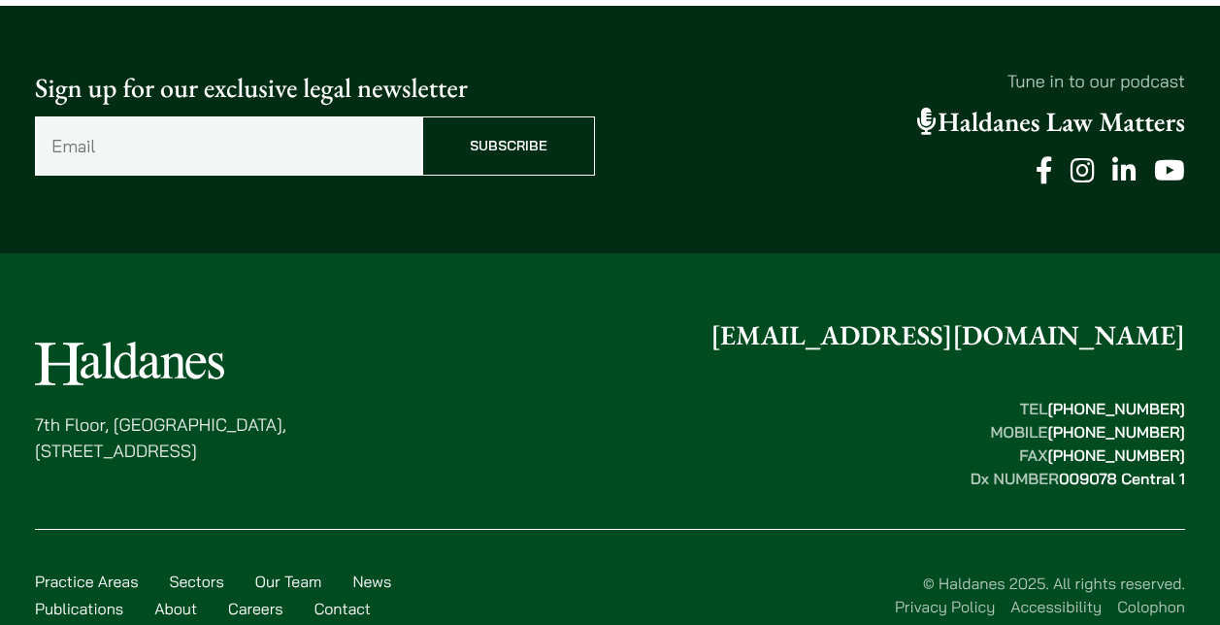
scroll to position [2551, 0]
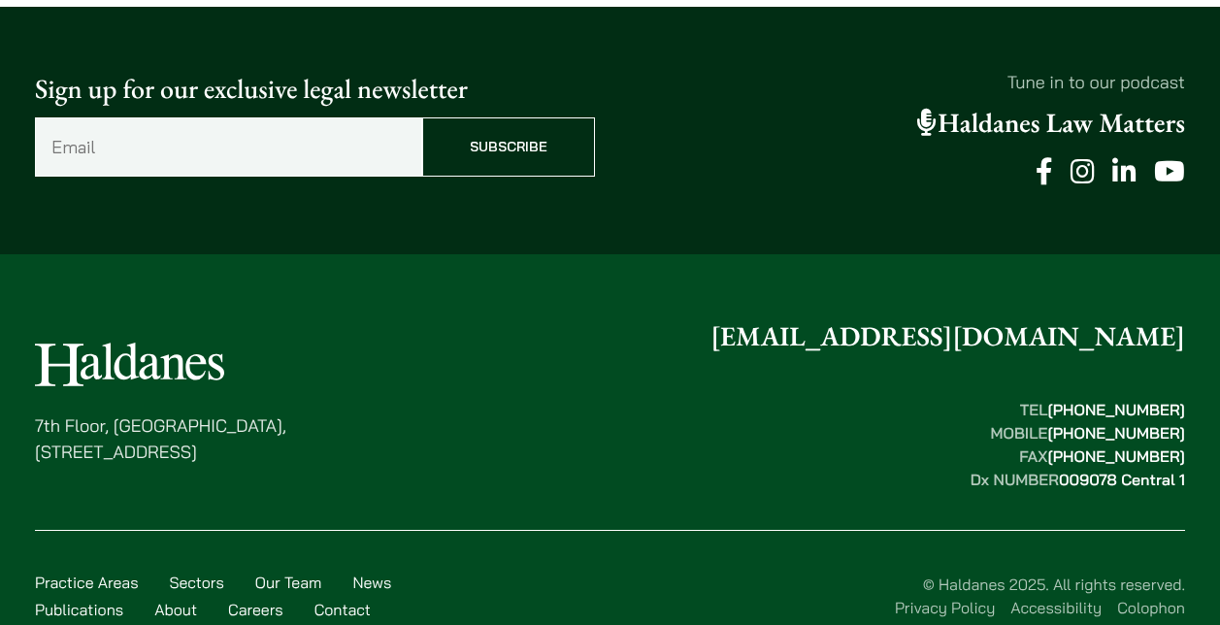
drag, startPoint x: 346, startPoint y: 465, endPoint x: 29, endPoint y: 414, distance: 320.6
click at [29, 414] on div "[STREET_ADDRESS] [EMAIL_ADDRESS][DOMAIN_NAME] TEL  [PHONE_NUMBER] MOBILE  [PHON…" at bounding box center [610, 476] width 1220 height 321
copy p "[STREET_ADDRESS]"
